Goal: Navigation & Orientation: Find specific page/section

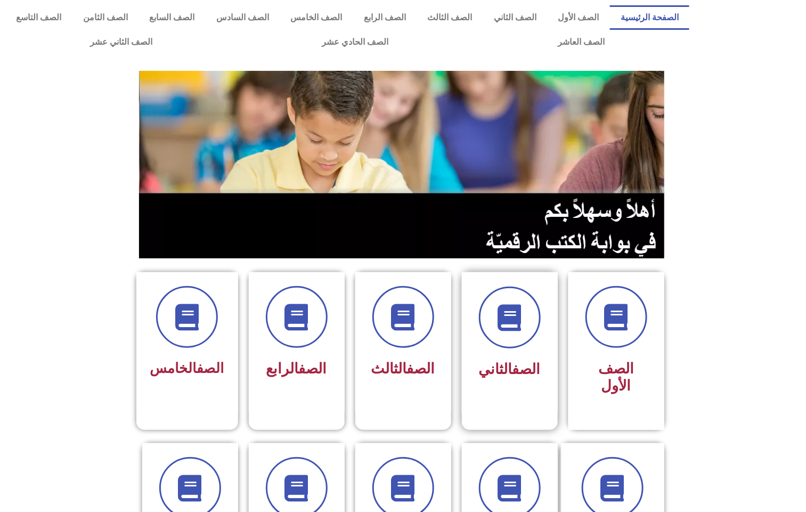
click at [485, 339] on div at bounding box center [509, 318] width 67 height 62
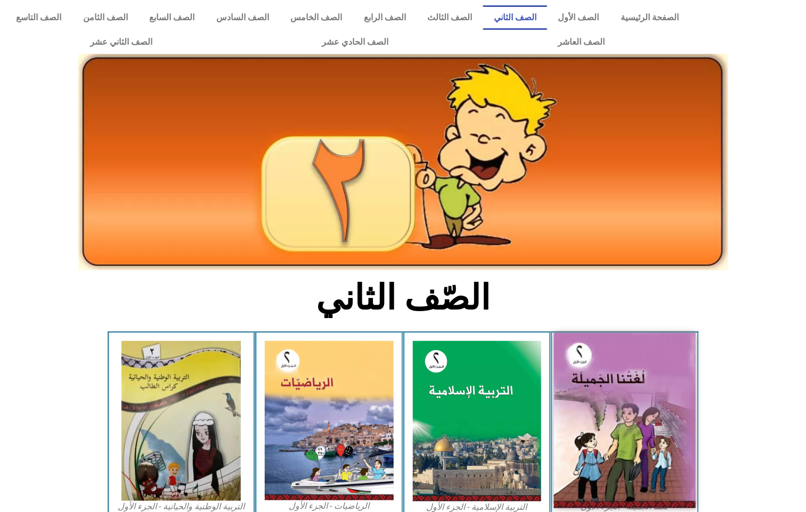
click at [655, 433] on img at bounding box center [625, 420] width 142 height 175
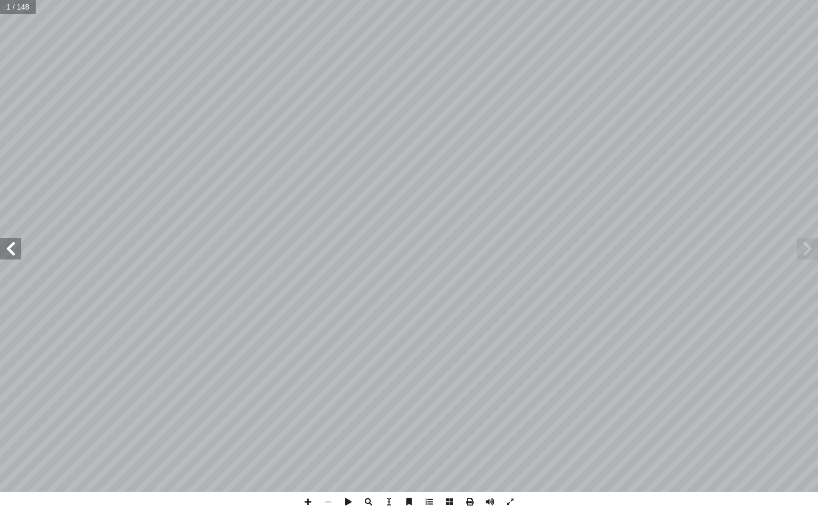
click at [7, 238] on span at bounding box center [10, 248] width 21 height 21
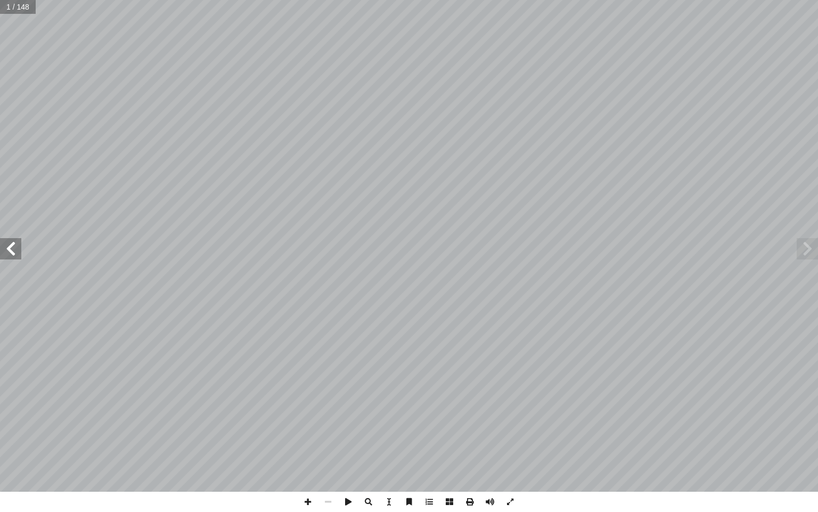
click at [7, 238] on span at bounding box center [10, 248] width 21 height 21
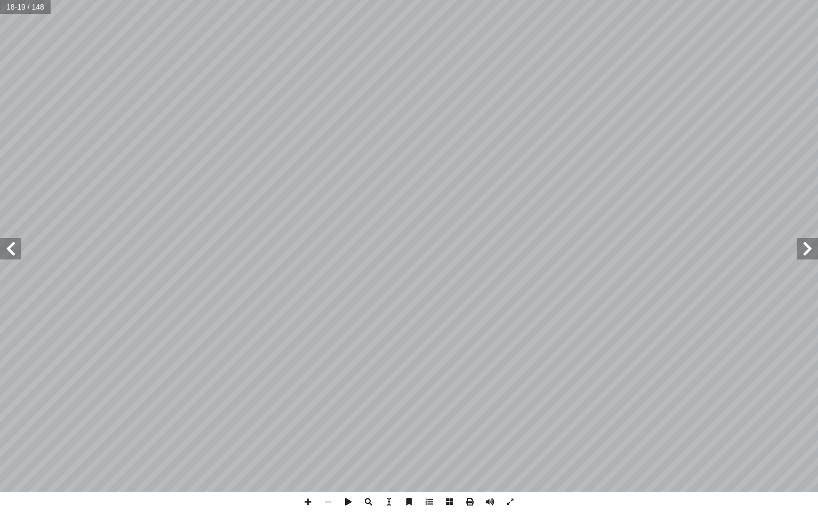
click at [7, 238] on span at bounding box center [10, 248] width 21 height 21
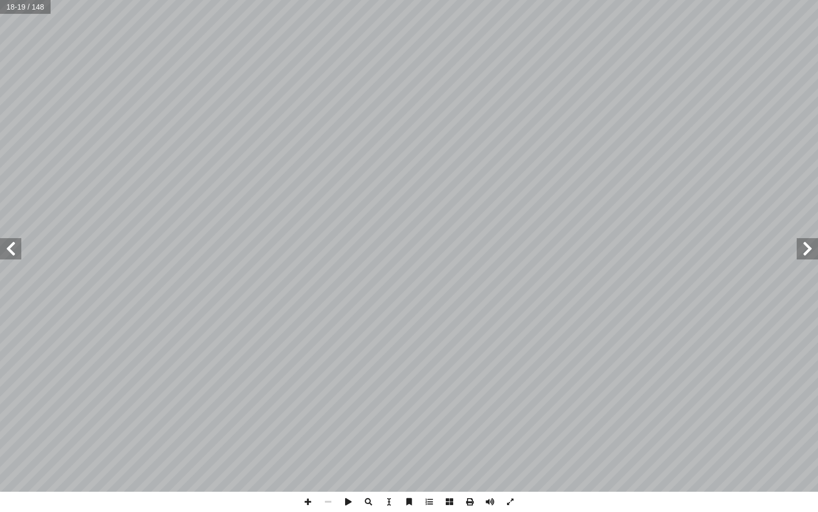
click at [7, 238] on span at bounding box center [10, 248] width 21 height 21
click at [9, 240] on span at bounding box center [10, 248] width 21 height 21
click at [8, 245] on span at bounding box center [10, 248] width 21 height 21
click at [308, 504] on span at bounding box center [308, 502] width 20 height 20
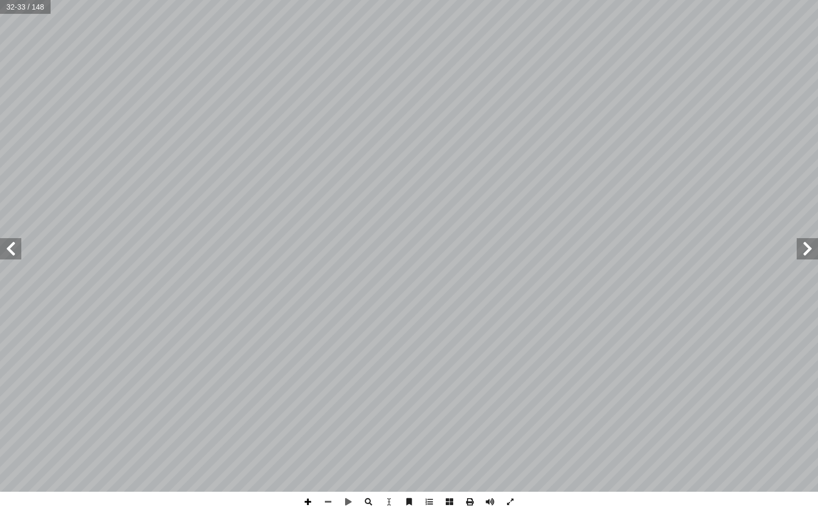
click at [306, 504] on span at bounding box center [308, 502] width 20 height 20
